Goal: Information Seeking & Learning: Learn about a topic

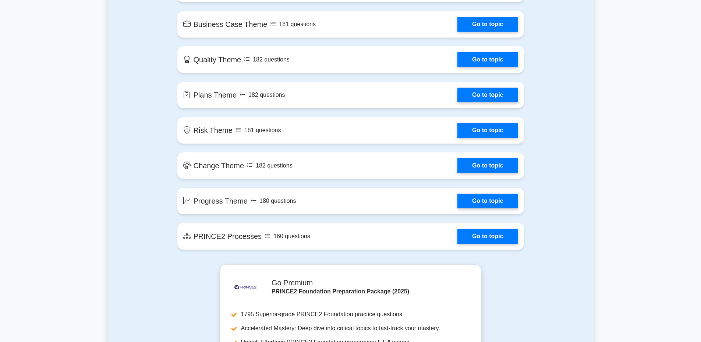
scroll to position [405, 0]
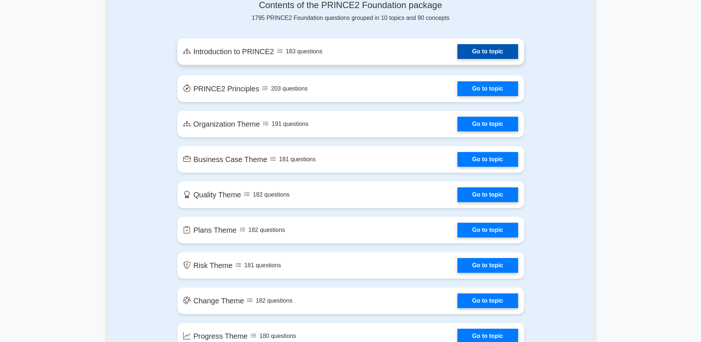
click at [497, 47] on link "Go to topic" at bounding box center [487, 51] width 60 height 15
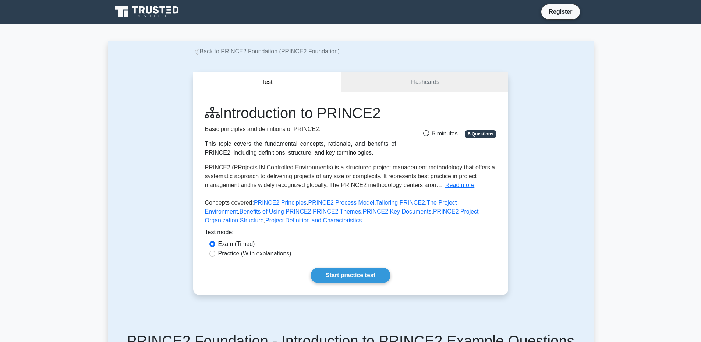
click at [233, 254] on label "Practice (With explanations)" at bounding box center [254, 253] width 73 height 9
click at [215, 254] on input "Practice (With explanations)" at bounding box center [212, 253] width 6 height 6
radio input "true"
click at [357, 280] on link "Start practice test" at bounding box center [350, 274] width 80 height 15
click at [405, 88] on link "Flashcards" at bounding box center [424, 82] width 166 height 21
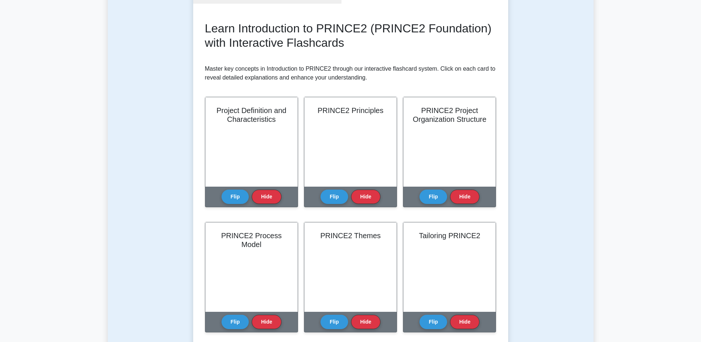
scroll to position [135, 0]
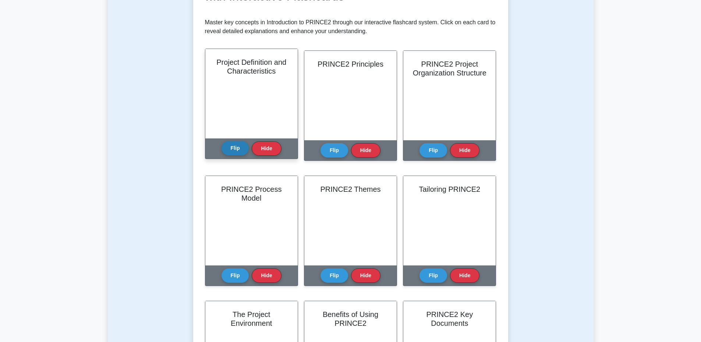
click at [235, 145] on button "Flip" at bounding box center [235, 148] width 28 height 14
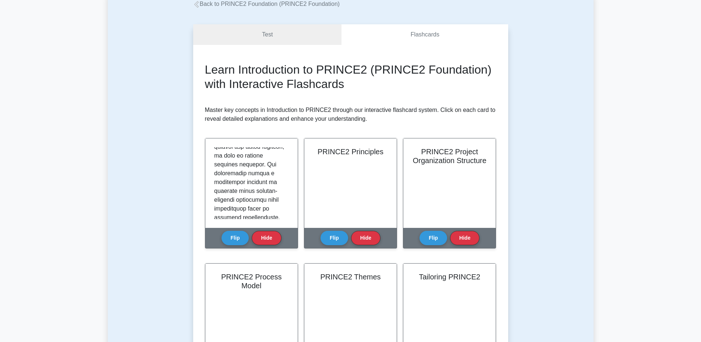
scroll to position [0, 0]
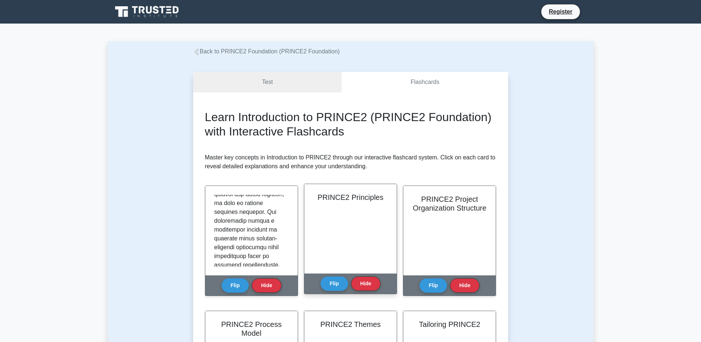
click at [362, 218] on div "PRINCE2 Principles" at bounding box center [350, 228] width 92 height 89
click at [339, 286] on button "Flip" at bounding box center [334, 283] width 28 height 14
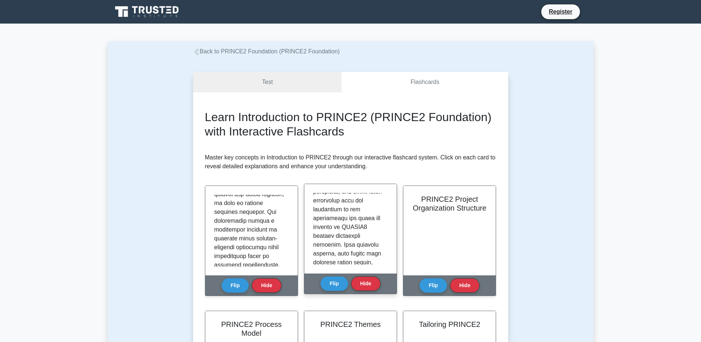
scroll to position [526, 0]
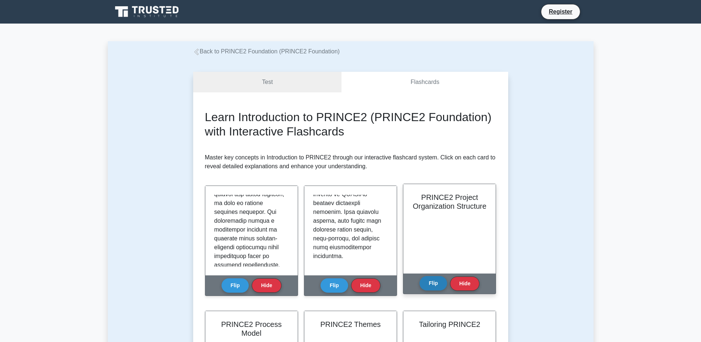
click at [436, 285] on button "Flip" at bounding box center [433, 283] width 28 height 14
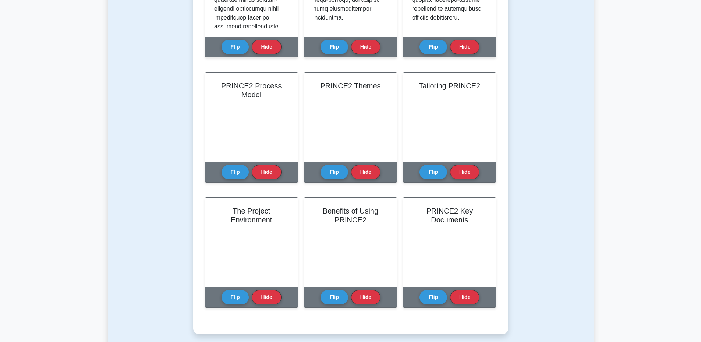
scroll to position [270, 0]
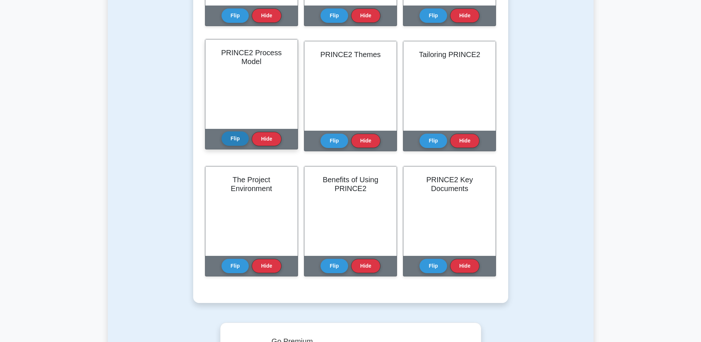
click at [236, 138] on button "Flip" at bounding box center [235, 138] width 28 height 14
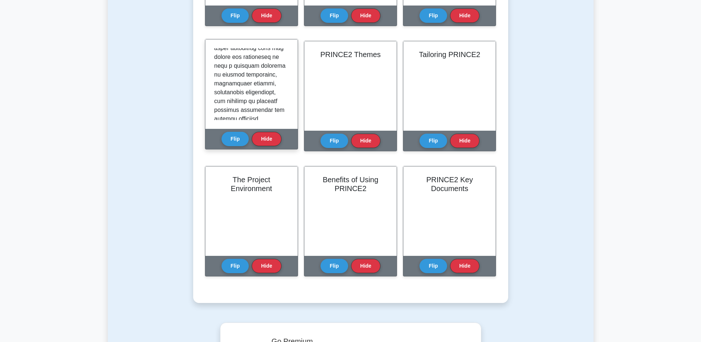
scroll to position [534, 0]
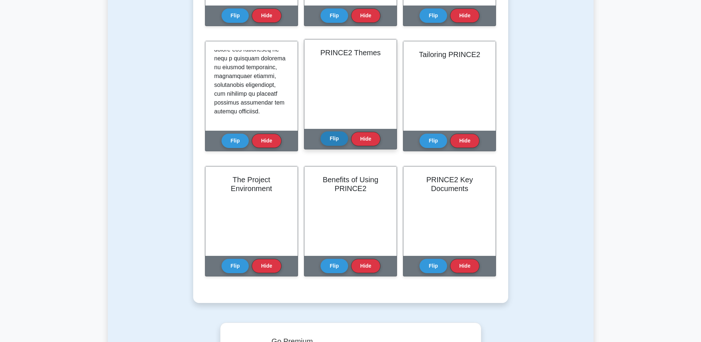
click at [332, 138] on button "Flip" at bounding box center [334, 138] width 28 height 14
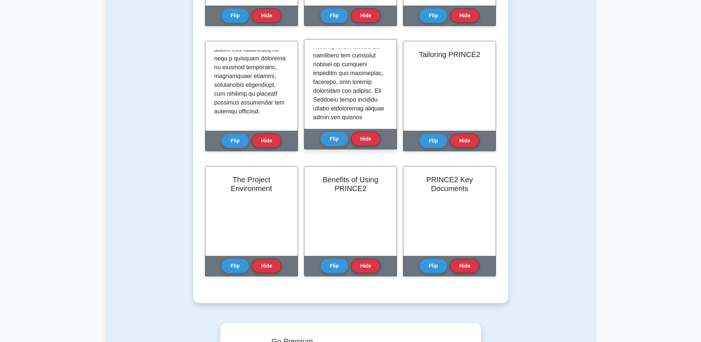
scroll to position [540, 0]
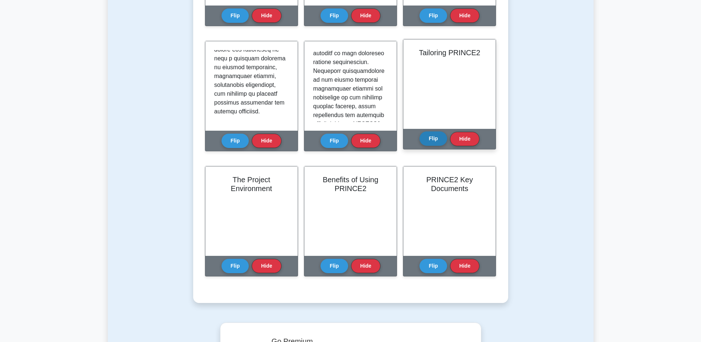
click at [431, 139] on button "Flip" at bounding box center [433, 138] width 28 height 14
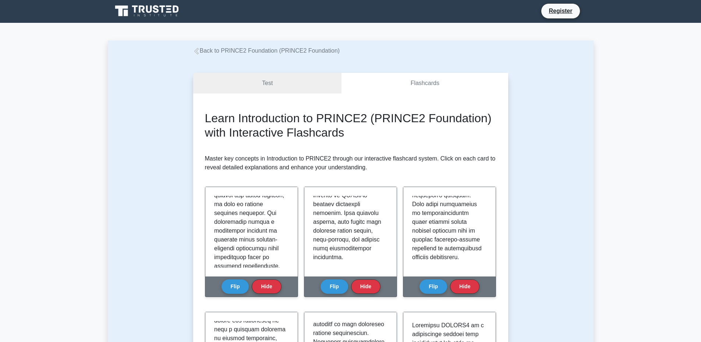
scroll to position [0, 0]
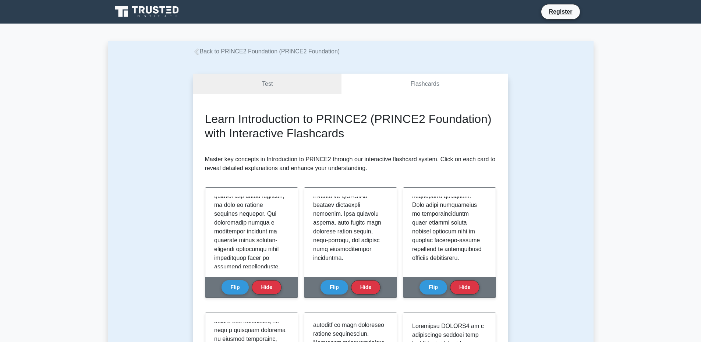
click at [154, 13] on icon at bounding box center [147, 12] width 71 height 14
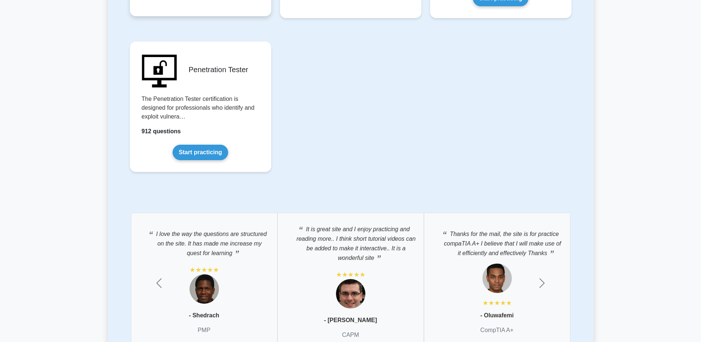
scroll to position [1630, 0]
